Goal: Book appointment/travel/reservation

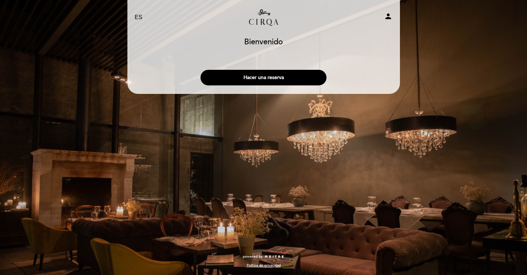
select select "es"
click at [262, 81] on button "Hacer una reserva" at bounding box center [264, 78] width 126 height 16
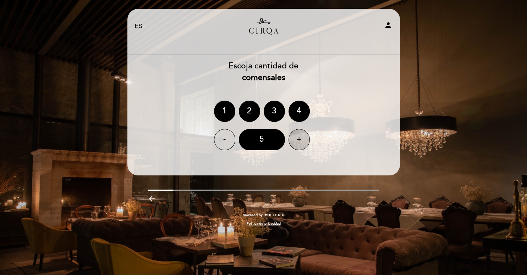
click at [300, 146] on div "+" at bounding box center [299, 139] width 21 height 21
click at [322, 161] on header "EN ES PT [GEOGRAPHIC_DATA] person [GEOGRAPHIC_DATA] [GEOGRAPHIC_DATA], Cambiar …" at bounding box center [263, 92] width 273 height 167
click at [272, 138] on div "8" at bounding box center [262, 139] width 46 height 21
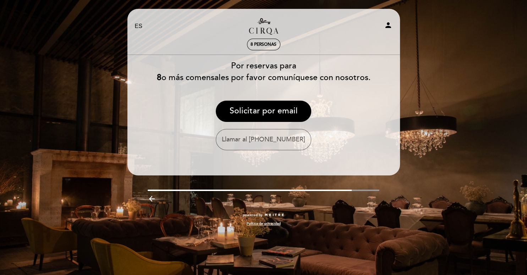
click at [154, 197] on icon "arrow_backward" at bounding box center [152, 199] width 9 height 9
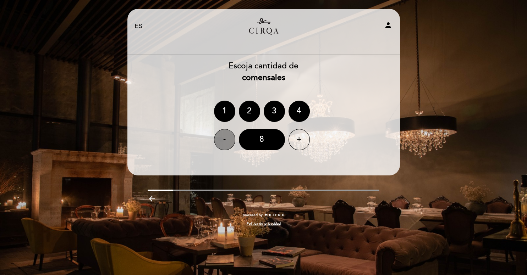
click at [227, 138] on div "-" at bounding box center [224, 139] width 21 height 21
click at [268, 140] on div "7" at bounding box center [262, 139] width 46 height 21
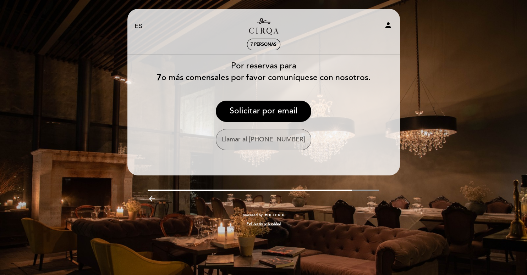
click at [266, 149] on button "Llamar al [PHONE_NUMBER]" at bounding box center [263, 139] width 95 height 21
